Goal: Obtain resource: Obtain resource

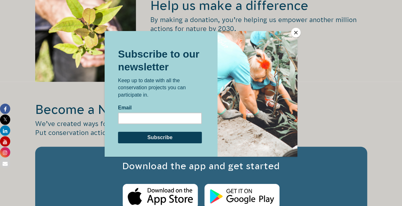
scroll to position [893, 0]
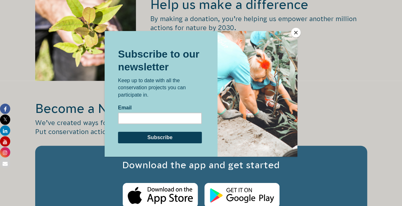
click at [293, 34] on button "Close" at bounding box center [296, 33] width 10 height 10
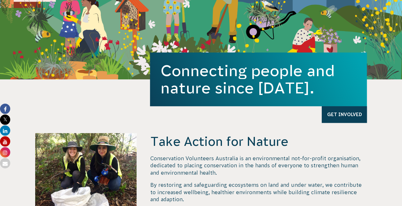
scroll to position [0, 0]
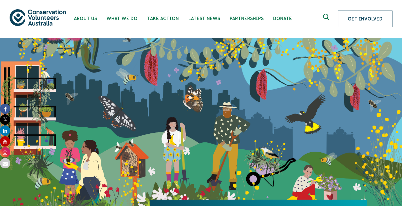
click at [352, 11] on link "Get Involved" at bounding box center [365, 19] width 55 height 17
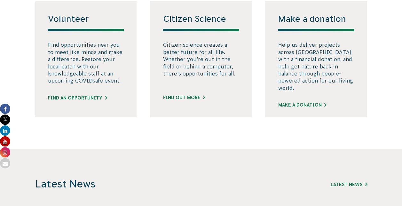
scroll to position [409, 0]
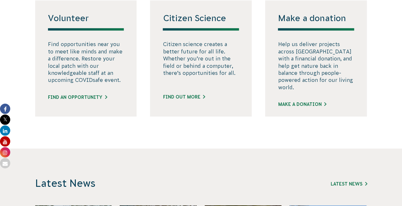
click at [90, 116] on div "Volunteer Find opportunities near you to meet like minds and make a difference.…" at bounding box center [86, 58] width 102 height 116
click at [87, 101] on link "Find an opportunity" at bounding box center [77, 97] width 59 height 7
